Goal: Find contact information: Find contact information

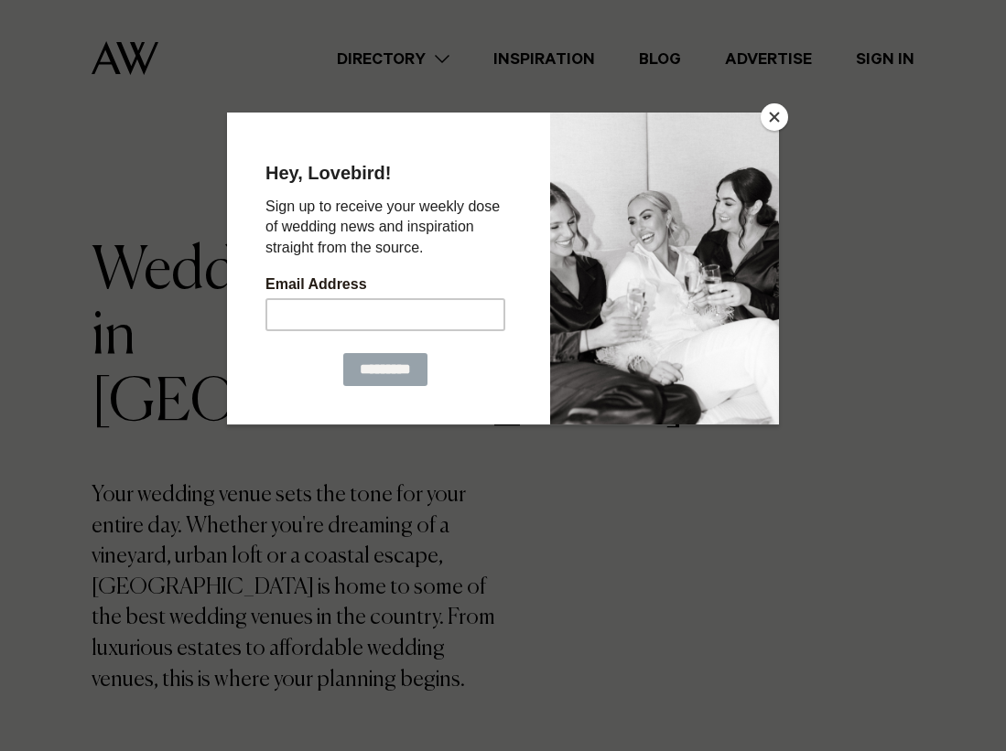
click at [771, 124] on button "Close" at bounding box center [773, 116] width 27 height 27
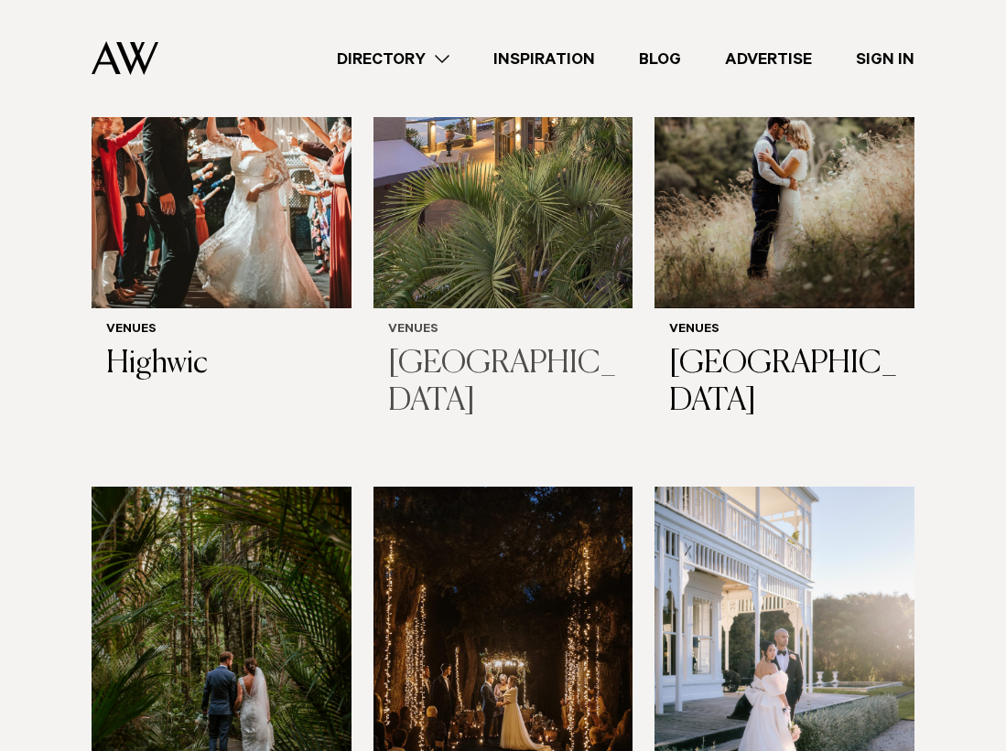
scroll to position [5369, 0]
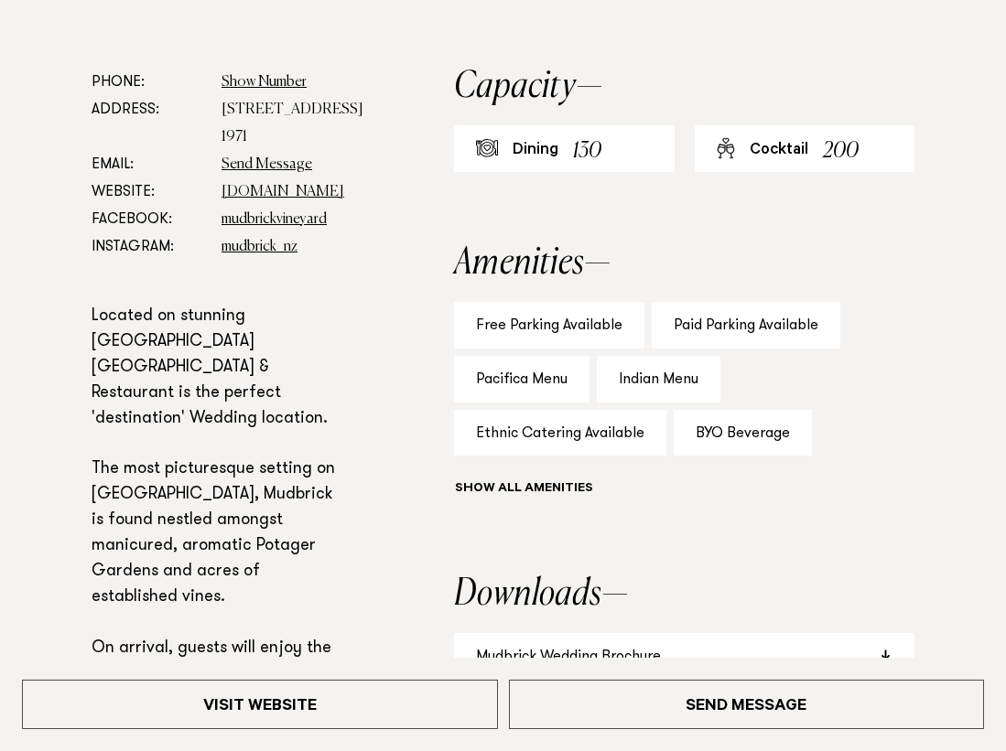
scroll to position [950, 0]
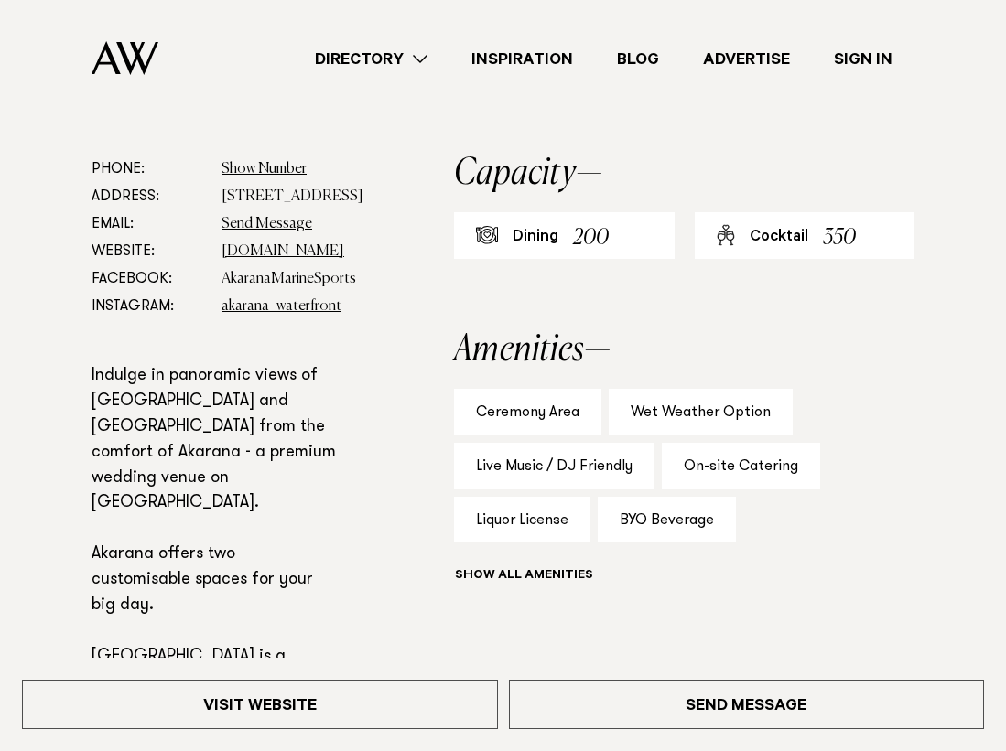
scroll to position [791, 0]
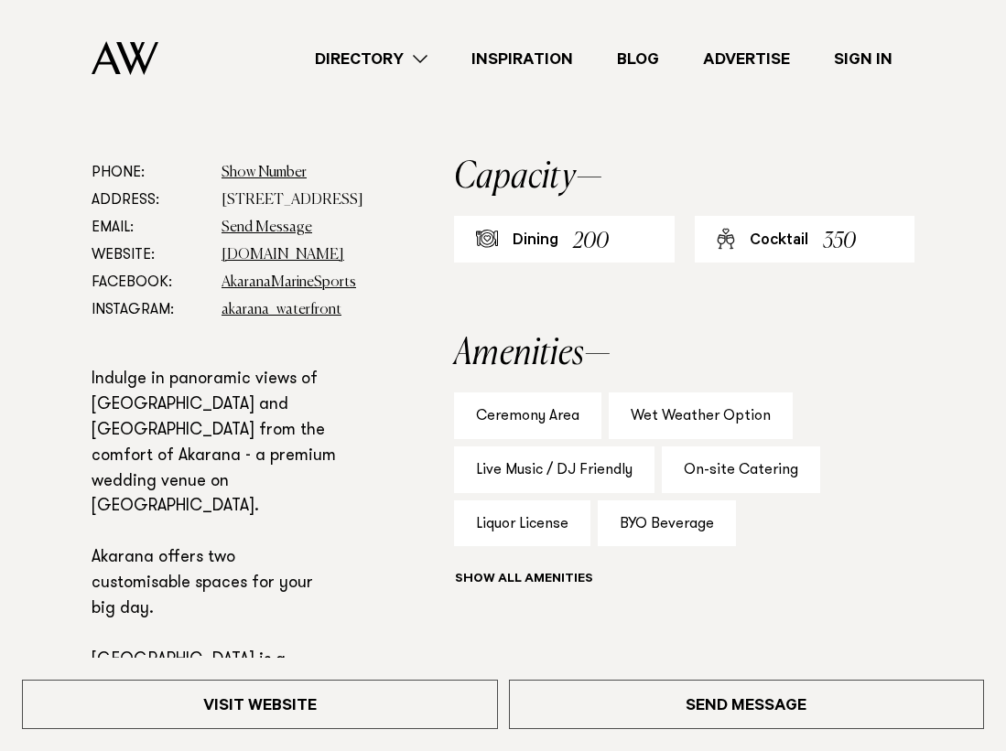
drag, startPoint x: 329, startPoint y: 225, endPoint x: 219, endPoint y: 201, distance: 112.4
click at [219, 201] on dl "Phone: Show Number 09 520 0203 Address: 8-10 Tamaki Drive, Okahu Bay 1071 Email…" at bounding box center [214, 241] width 244 height 165
copy dd "8-10 Tamaki Drive, Okahu Bay 1071"
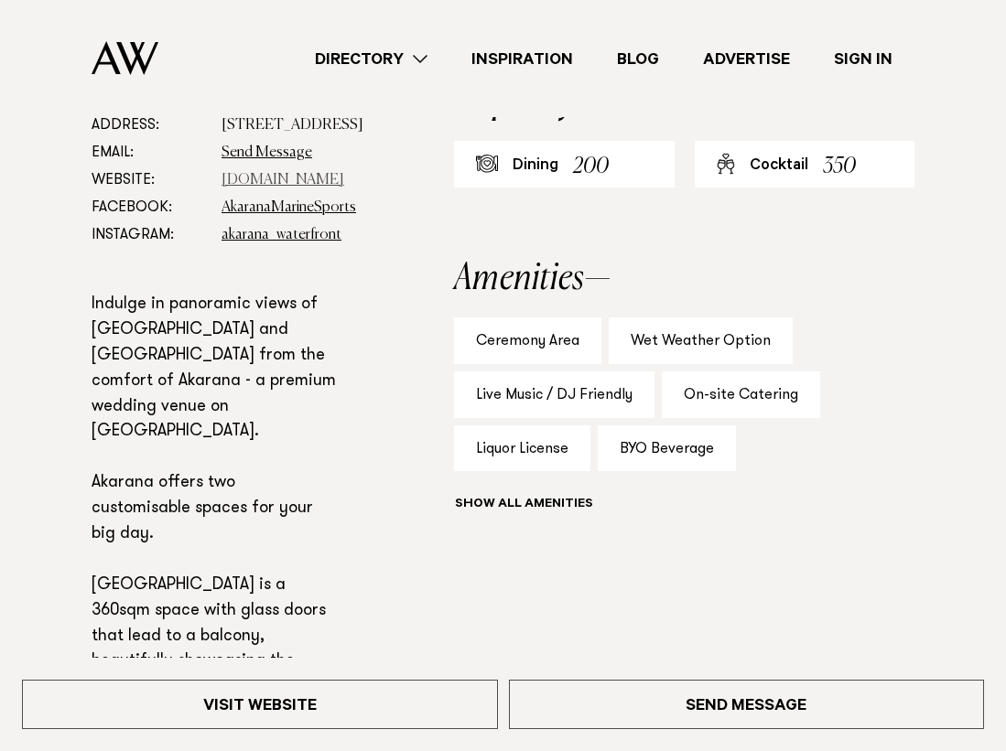
scroll to position [846, 0]
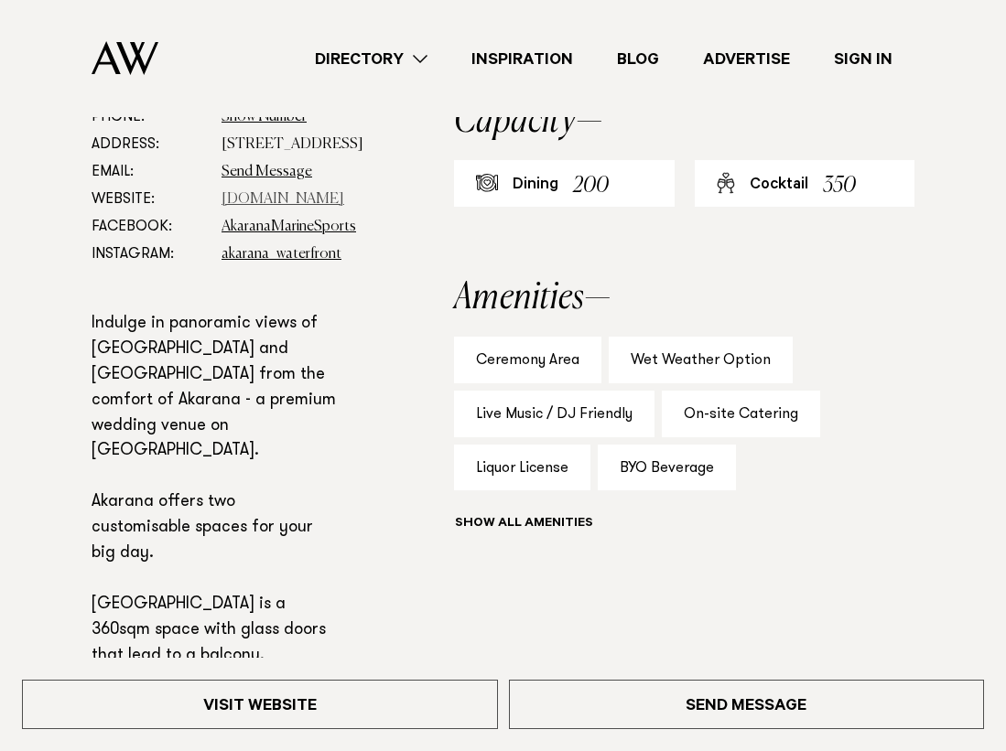
click at [274, 207] on link "akarana.co.nz" at bounding box center [282, 199] width 123 height 15
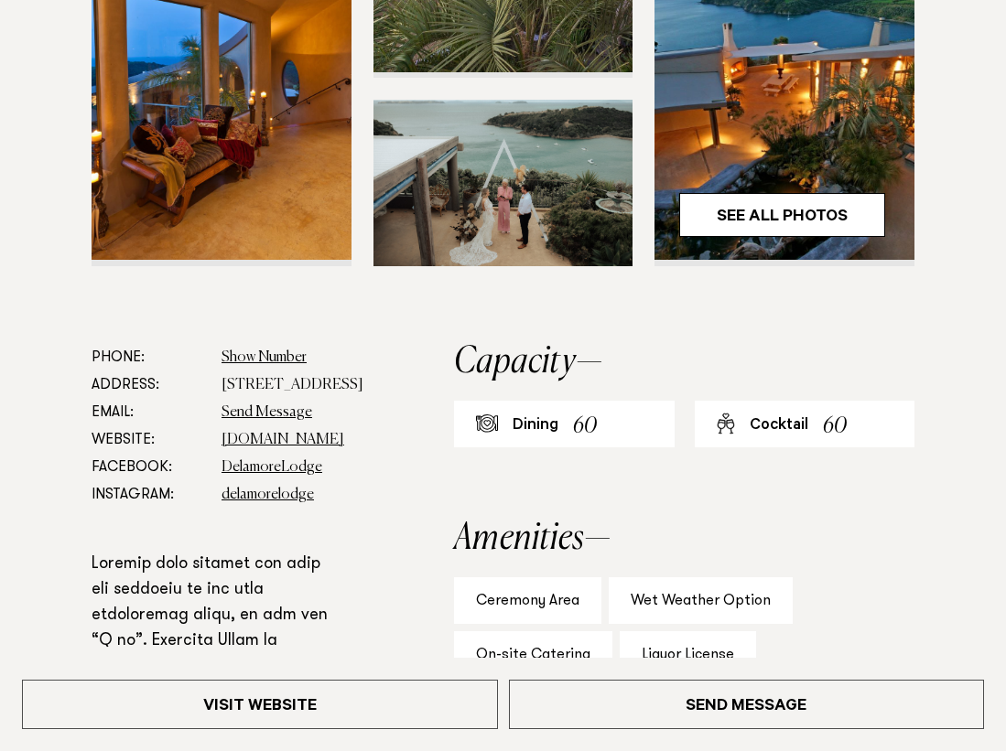
scroll to position [608, 0]
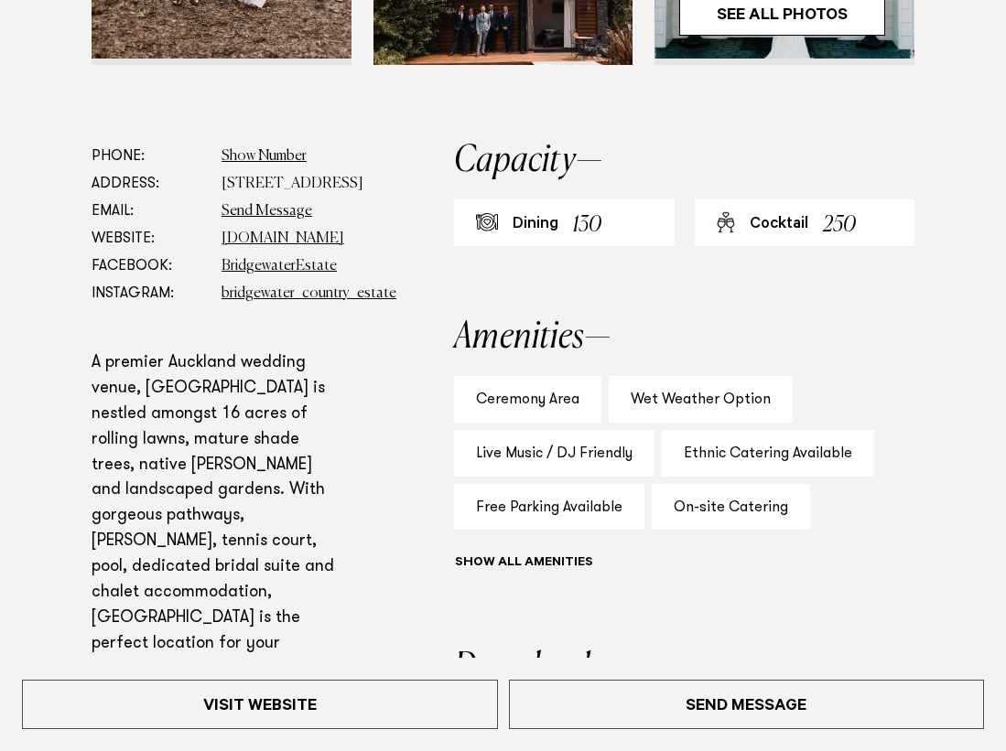
scroll to position [809, 0]
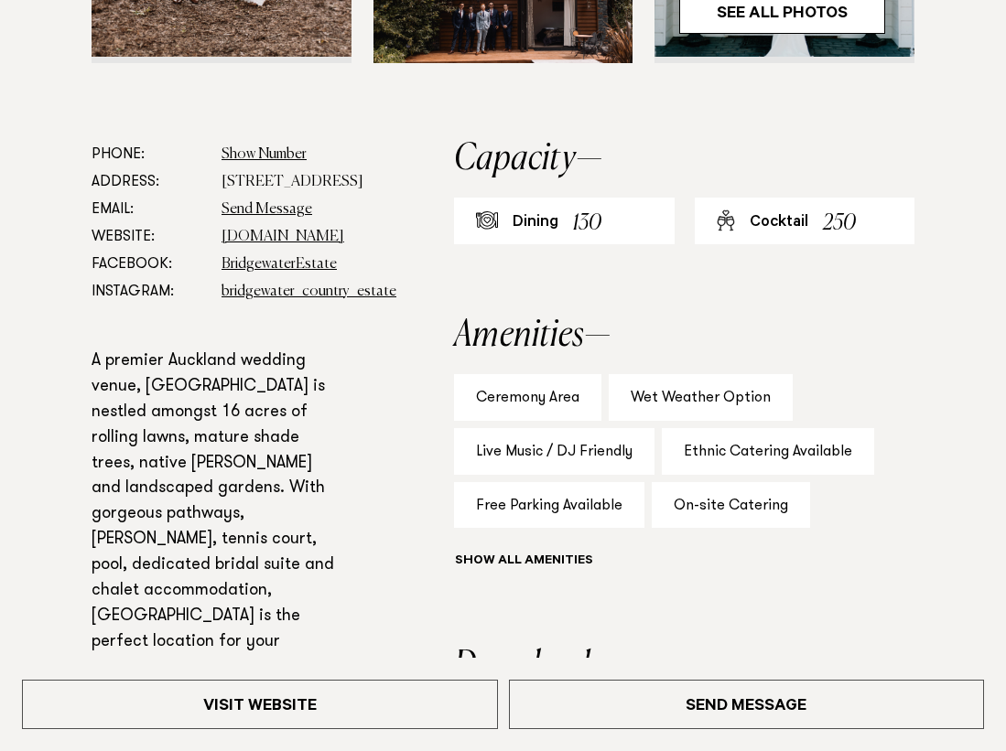
drag, startPoint x: 343, startPoint y: 278, endPoint x: 215, endPoint y: 254, distance: 130.3
click at [215, 254] on div "Phone: Show Number 09 441 6499 Address: [STREET_ADDRESS] Email: Send Message We…" at bounding box center [503, 553] width 976 height 825
copy dd "[STREET_ADDRESS]"
